Goal: Complete application form: Complete application form

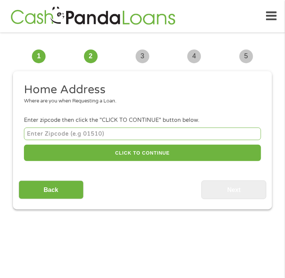
scroll to position [6, 0]
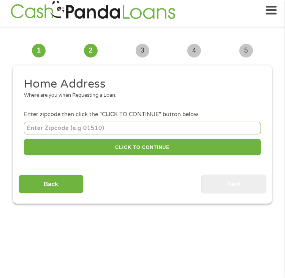
click at [36, 134] on input "number" at bounding box center [142, 128] width 237 height 13
paste input "4"
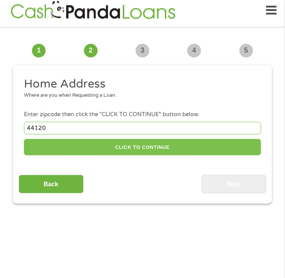
type input "44120"
click at [103, 139] on button "CLICK TO CONTINUE" at bounding box center [142, 147] width 237 height 16
type input "44120"
type input "[GEOGRAPHIC_DATA]"
select select "[US_STATE]"
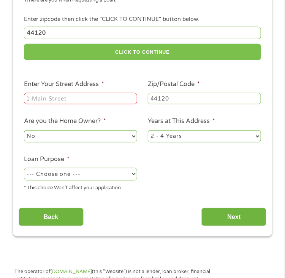
scroll to position [102, 0]
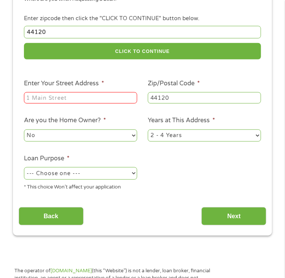
click at [92, 92] on input "Enter Your Street Address *" at bounding box center [80, 97] width 113 height 11
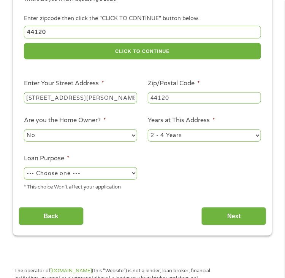
type input "[STREET_ADDRESS][PERSON_NAME]"
click at [91, 167] on select "--- Choose one --- Pay Bills Debt Consolidation Home Improvement Major Purchase…" at bounding box center [80, 173] width 113 height 12
select select "other"
click at [24, 167] on select "--- Choose one --- Pay Bills Debt Consolidation Home Improvement Major Purchase…" at bounding box center [80, 173] width 113 height 12
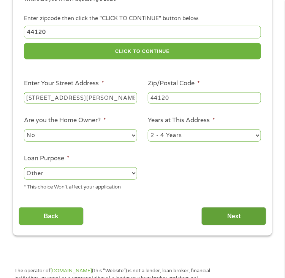
click at [233, 207] on input "Next" at bounding box center [234, 216] width 65 height 19
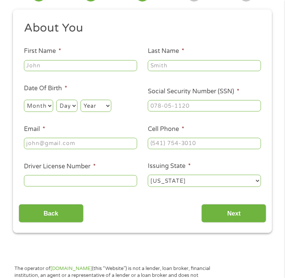
scroll to position [6, 0]
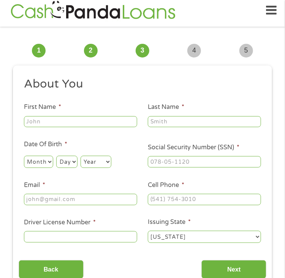
click at [61, 127] on input "First Name *" at bounding box center [80, 121] width 113 height 11
type input "[PERSON_NAME]"
click at [207, 127] on input "Last Name *" at bounding box center [204, 121] width 113 height 11
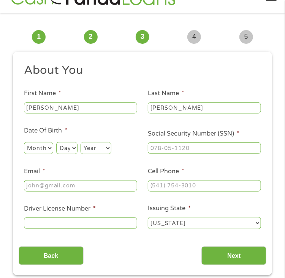
scroll to position [27, 0]
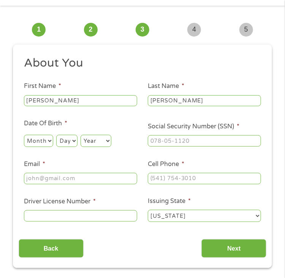
type input "[PERSON_NAME]"
click at [43, 147] on select "Month 1 2 3 4 5 6 7 8 9 10 11 12" at bounding box center [38, 141] width 29 height 12
select select "5"
click at [24, 142] on select "Month 1 2 3 4 5 6 7 8 9 10 11 12" at bounding box center [38, 141] width 29 height 12
click at [66, 145] on select "Day 1 2 3 4 5 6 7 8 9 10 11 12 13 14 15 16 17 18 19 20 21 22 23 24 25 26 27 28 …" at bounding box center [66, 141] width 21 height 12
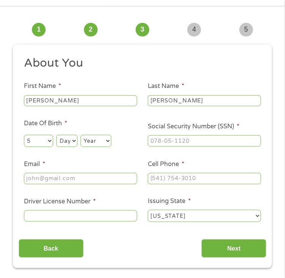
select select "10"
click at [57, 142] on select "Day 1 2 3 4 5 6 7 8 9 10 11 12 13 14 15 16 17 18 19 20 21 22 23 24 25 26 27 28 …" at bounding box center [66, 141] width 21 height 12
click at [96, 147] on select "Year [DATE] 2006 2005 2004 2003 2002 2001 2000 1999 1998 1997 1996 1995 1994 19…" at bounding box center [96, 141] width 31 height 12
select select "1994"
click at [83, 142] on select "Year [DATE] 2006 2005 2004 2003 2002 2001 2000 1999 1998 1997 1996 1995 1994 19…" at bounding box center [96, 141] width 31 height 12
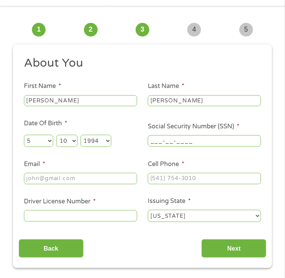
click at [190, 146] on input "___-__-____" at bounding box center [204, 140] width 113 height 11
type input "299-96-2465"
click at [182, 184] on input "(___) ___-____" at bounding box center [204, 178] width 113 height 11
type input "[PHONE_NUMBER]"
click at [71, 184] on input "Email *" at bounding box center [80, 178] width 113 height 11
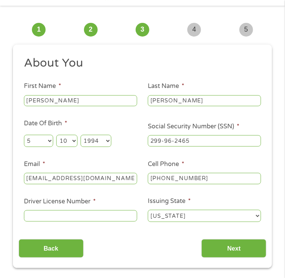
type input "[EMAIL_ADDRESS][DOMAIN_NAME]"
click at [83, 221] on input "Driver License Number *" at bounding box center [80, 215] width 113 height 11
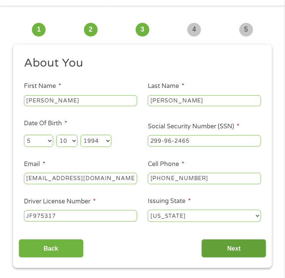
type input "JF975317"
click at [225, 256] on input "Next" at bounding box center [234, 248] width 65 height 19
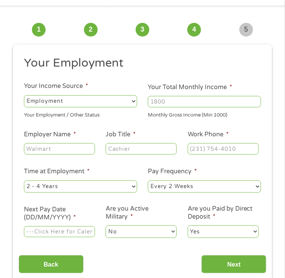
scroll to position [6, 0]
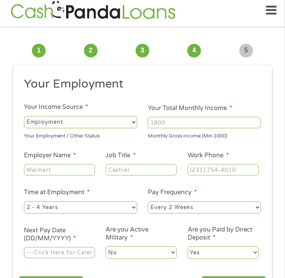
click at [190, 128] on input "Your Total Monthly Income *" at bounding box center [204, 122] width 113 height 11
type input "1"
type input "2600"
click at [67, 175] on input "Employer Name *" at bounding box center [59, 169] width 71 height 11
type input "Adun Spice Company"
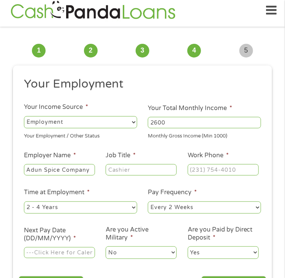
click at [132, 175] on input "Job Title *" at bounding box center [141, 169] width 71 height 11
type input "manager"
click at [221, 174] on input "(___) ___-____" at bounding box center [223, 169] width 71 height 11
type input "[PHONE_NUMBER]"
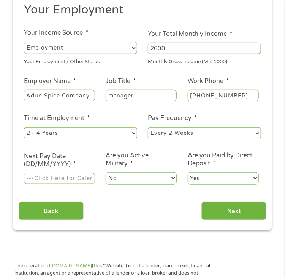
scroll to position [81, 0]
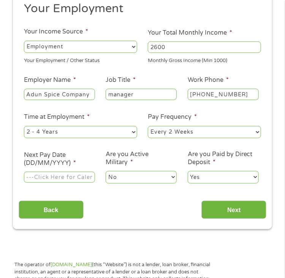
click at [56, 183] on input "Next Pay Date (DD/MM/YYYY) *" at bounding box center [59, 177] width 71 height 11
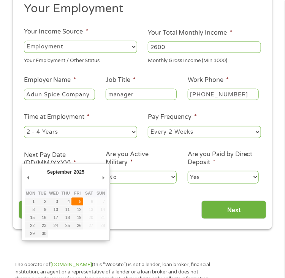
type input "[DATE]"
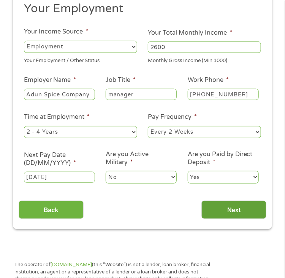
click at [219, 214] on input "Next" at bounding box center [234, 209] width 65 height 19
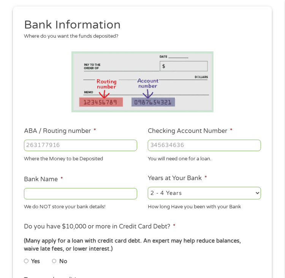
scroll to position [81, 0]
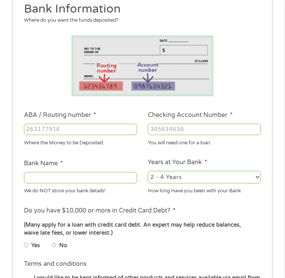
click at [68, 135] on input "ABA / Routing number *" at bounding box center [80, 129] width 113 height 11
type input "041000124"
type input "PNC BANK [US_STATE]"
type input "041000124"
click at [175, 135] on input "Checking Account Number *" at bounding box center [204, 129] width 113 height 11
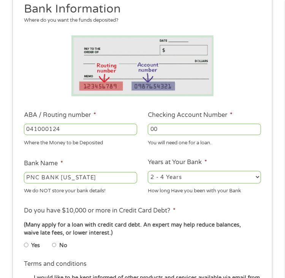
click at [190, 135] on input "00" at bounding box center [204, 129] width 113 height 11
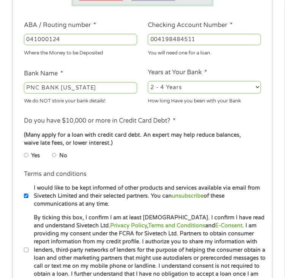
scroll to position [176, 0]
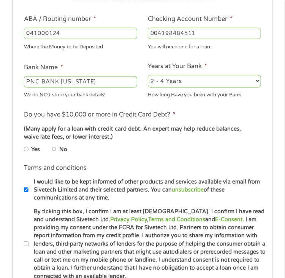
type input "004198484511"
click at [26, 154] on input "Yes" at bounding box center [26, 149] width 5 height 9
radio input "true"
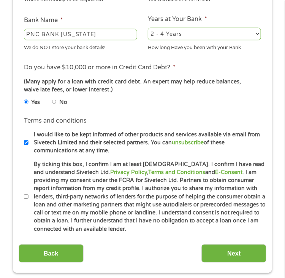
scroll to position [238, 0]
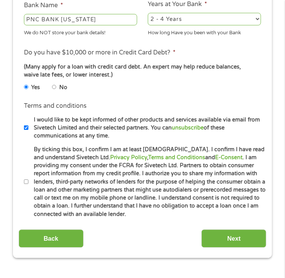
click at [27, 186] on input "By ticking this box, I confirm I am at least [DEMOGRAPHIC_DATA]. I confirm I ha…" at bounding box center [26, 181] width 5 height 9
checkbox input "true"
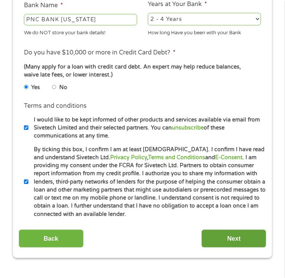
click at [225, 245] on input "Next" at bounding box center [234, 238] width 65 height 19
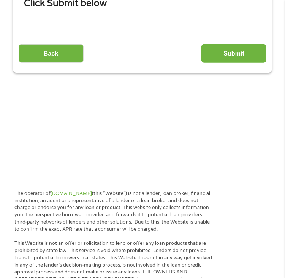
scroll to position [6, 0]
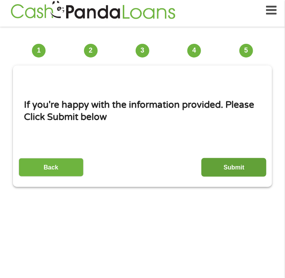
click at [223, 174] on input "Submit" at bounding box center [234, 167] width 65 height 19
